Goal: Task Accomplishment & Management: Manage account settings

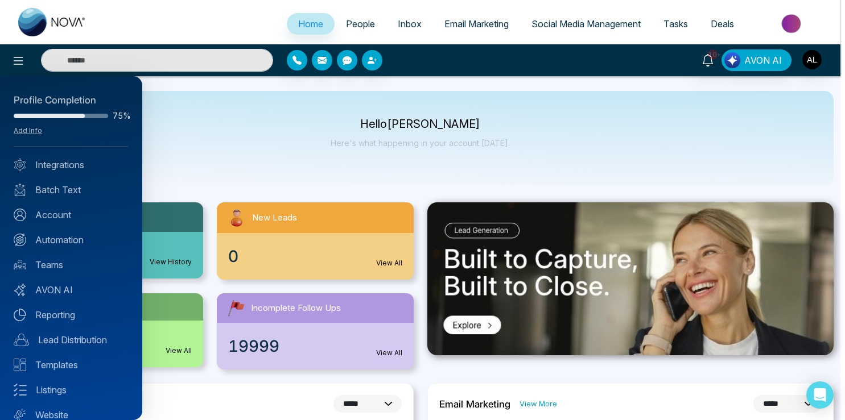
select select "*"
click at [342, 28] on div at bounding box center [422, 210] width 845 height 420
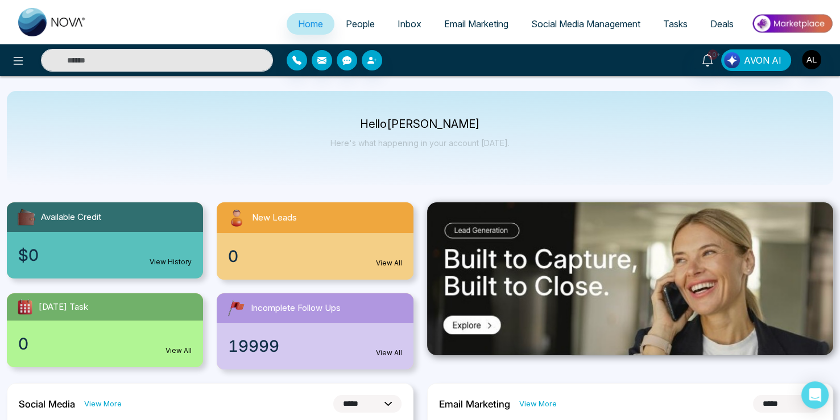
click at [346, 24] on span "People" at bounding box center [360, 23] width 29 height 11
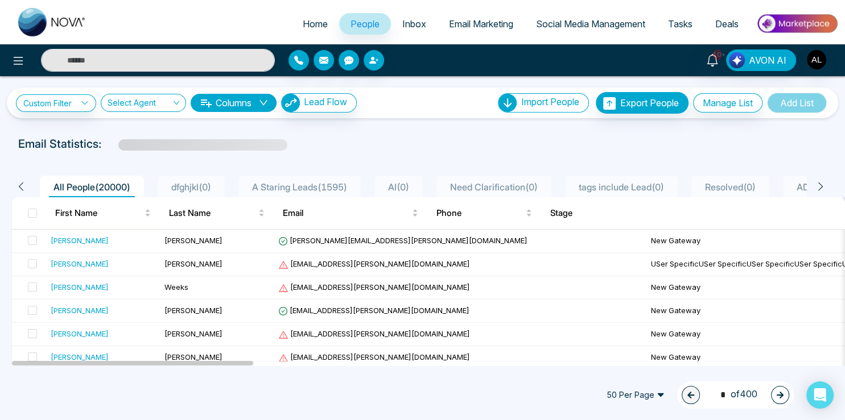
click at [30, 215] on span at bounding box center [32, 213] width 9 height 9
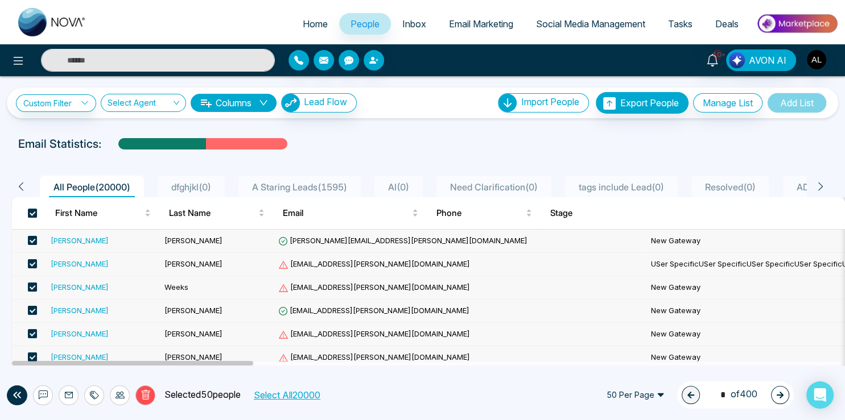
click at [295, 396] on button "Select All 20000" at bounding box center [286, 395] width 75 height 15
click at [146, 395] on icon at bounding box center [146, 395] width 10 height 10
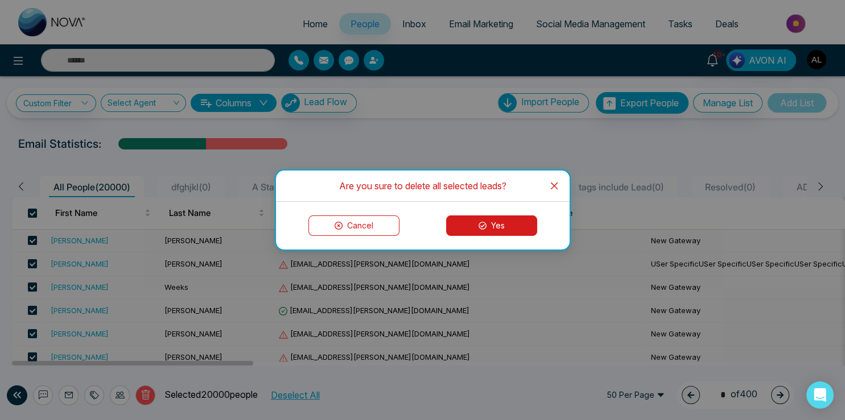
click at [481, 228] on icon at bounding box center [482, 226] width 8 height 8
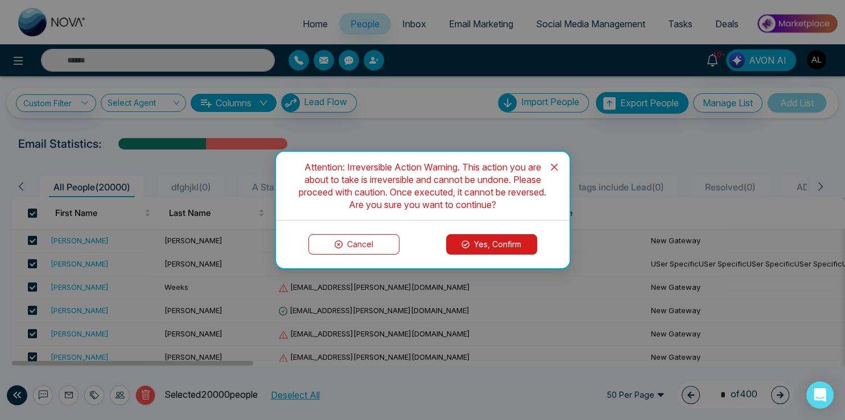
click at [483, 247] on button "Yes, Confirm" at bounding box center [491, 244] width 91 height 20
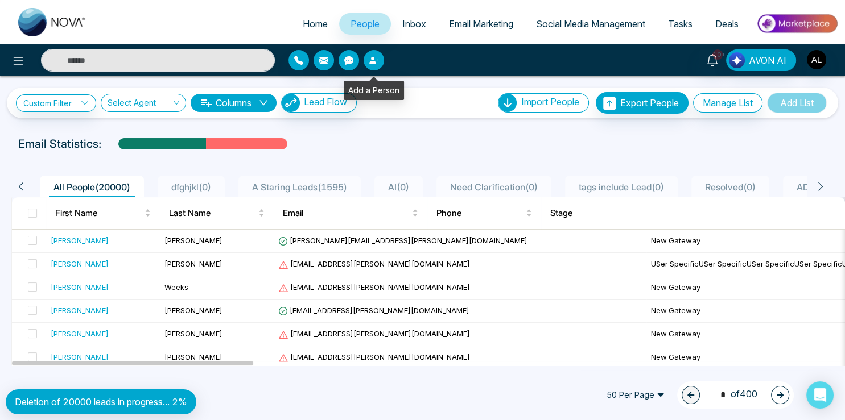
click at [370, 68] on button "button" at bounding box center [374, 60] width 20 height 20
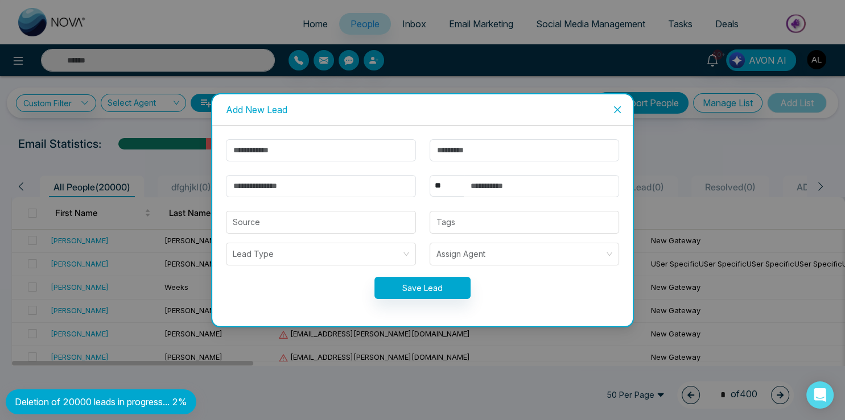
drag, startPoint x: 612, startPoint y: 107, endPoint x: 587, endPoint y: 131, distance: 35.0
click at [613, 108] on span "Close" at bounding box center [617, 109] width 31 height 31
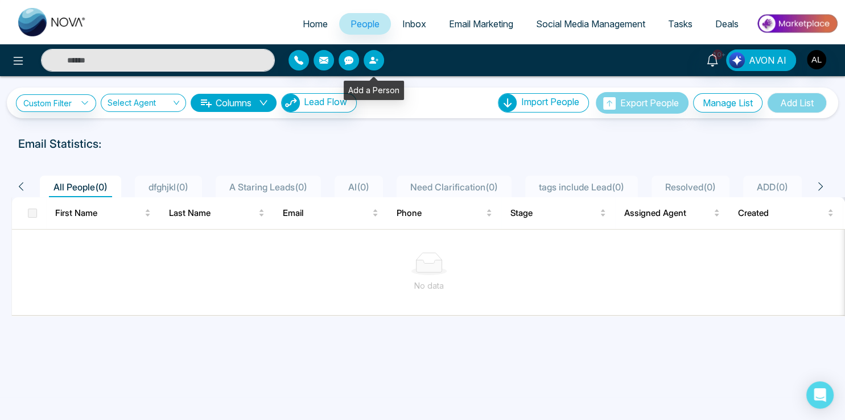
click at [379, 63] on button "button" at bounding box center [374, 60] width 20 height 20
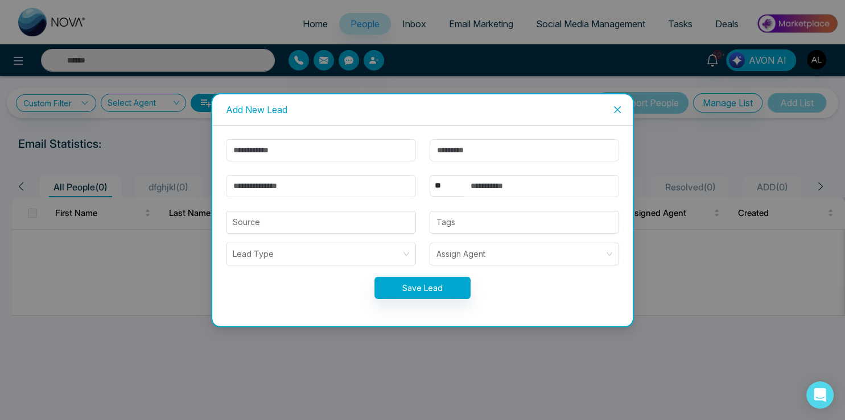
click at [284, 139] on div "** **** *** *** *** **** *** Source Tags Lead Type Assign Agent Save Lead" at bounding box center [422, 226] width 420 height 201
click at [283, 148] on input "text" at bounding box center [320, 150] width 189 height 22
click at [617, 112] on icon "close" at bounding box center [617, 109] width 9 height 9
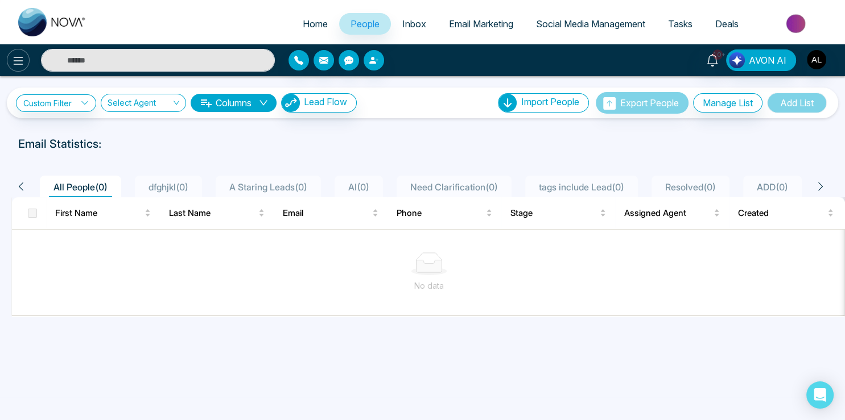
click at [24, 60] on icon at bounding box center [18, 61] width 14 height 14
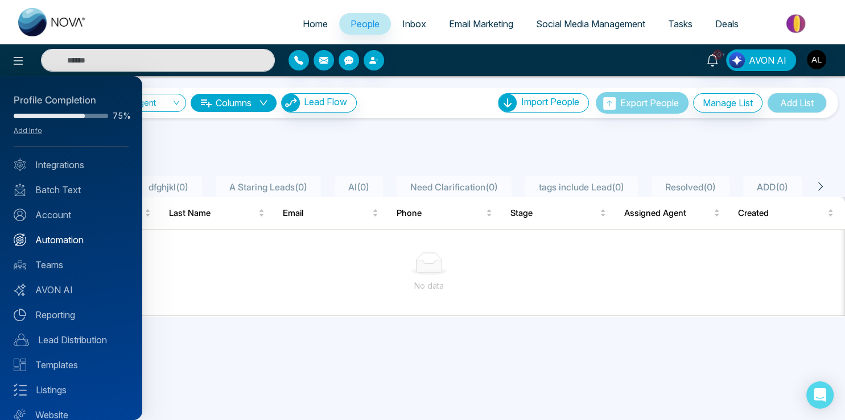
click at [76, 237] on link "Automation" at bounding box center [71, 240] width 115 height 14
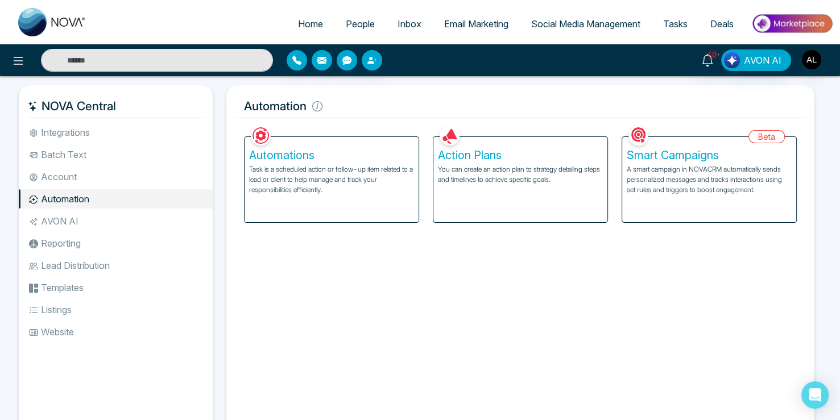
click at [75, 218] on li "AVON AI" at bounding box center [116, 221] width 194 height 19
